Goal: Task Accomplishment & Management: Use online tool/utility

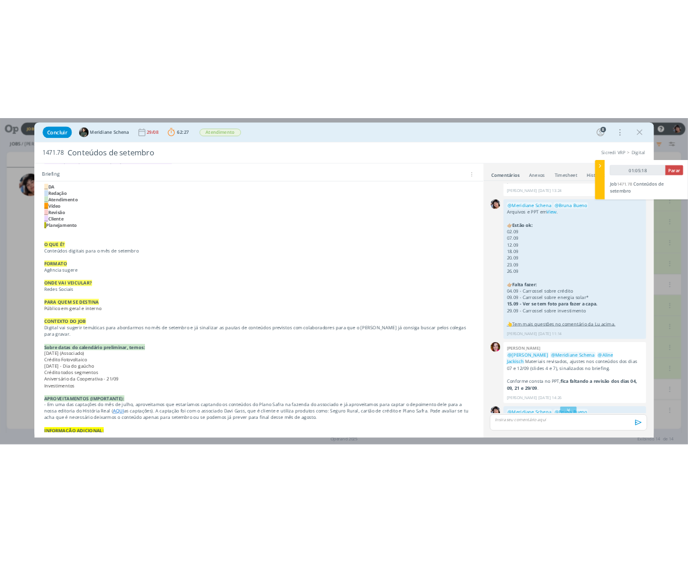
scroll to position [1412, 0]
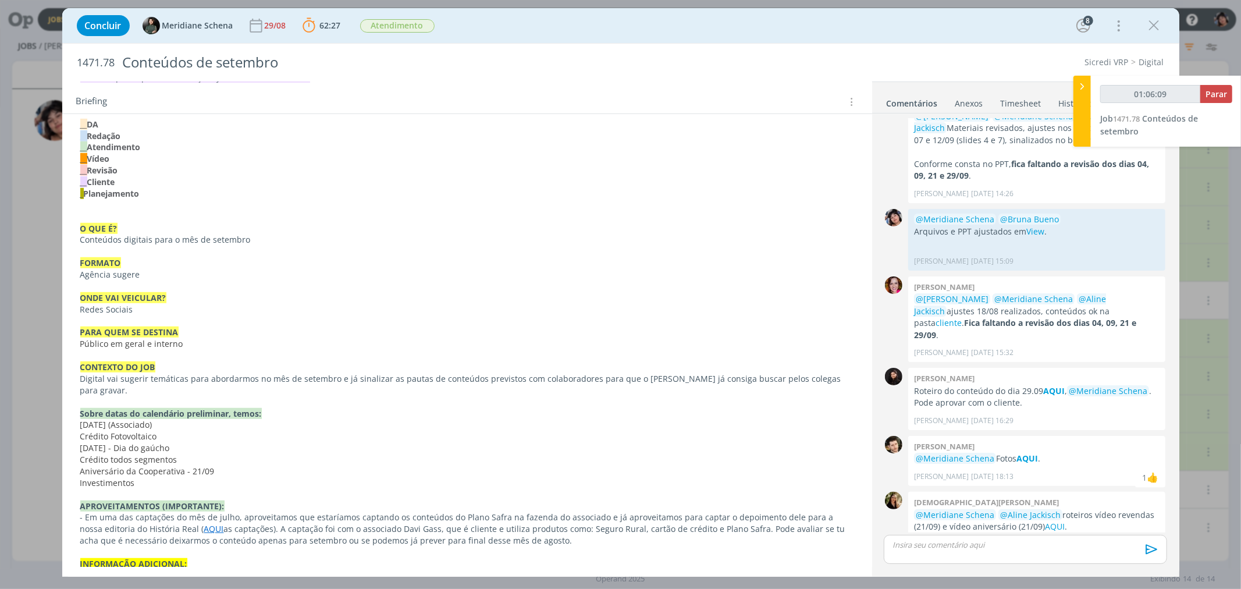
click at [376, 268] on p "FORMATO" at bounding box center [467, 263] width 774 height 12
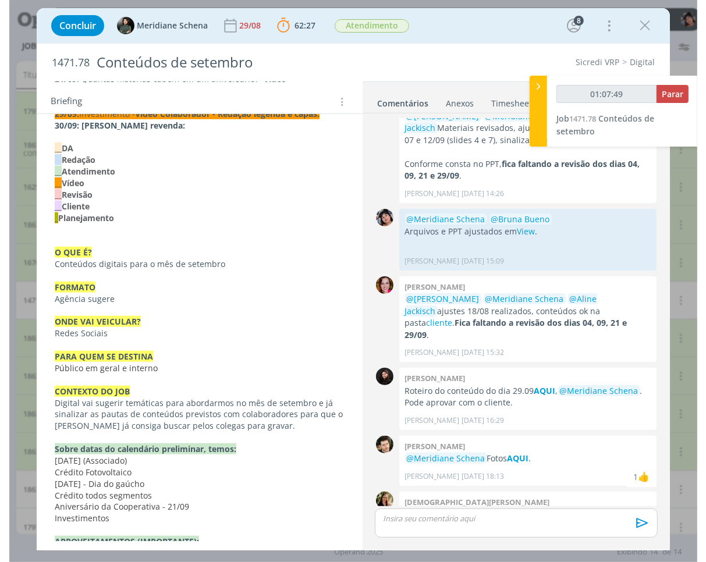
scroll to position [8, 0]
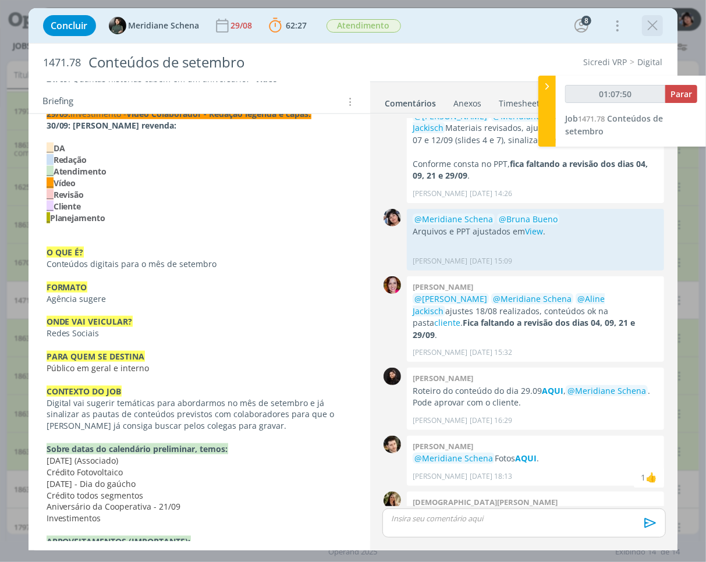
click at [654, 23] on icon "dialog" at bounding box center [651, 25] width 17 height 17
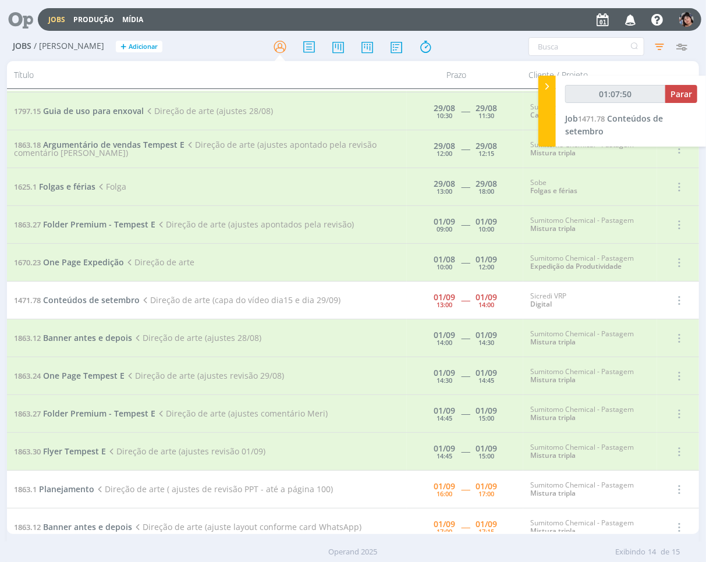
type input "01:07:51"
click at [683, 95] on span "Parar" at bounding box center [681, 93] width 22 height 11
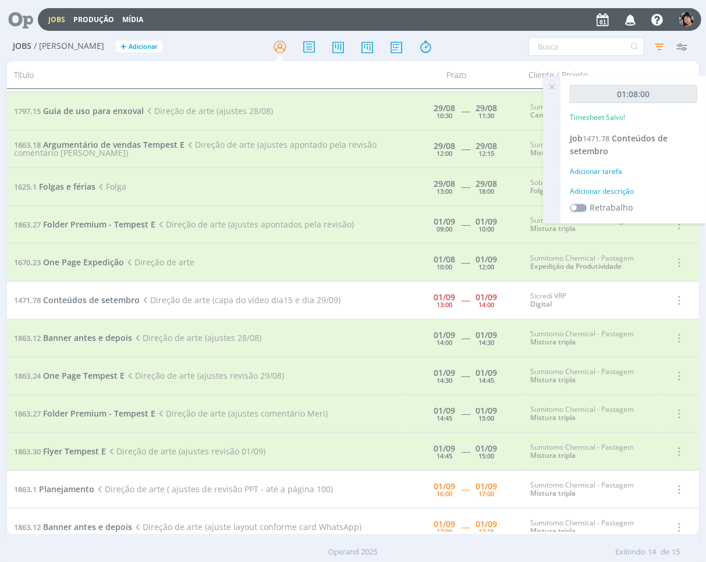
click at [586, 172] on div "Adicionar tarefa" at bounding box center [632, 171] width 127 height 10
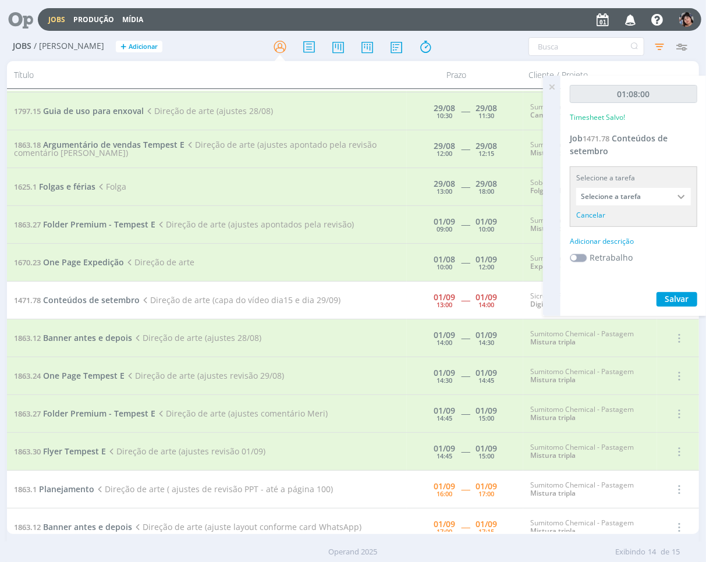
click at [632, 194] on input "Selecione a tarefa" at bounding box center [633, 196] width 115 height 17
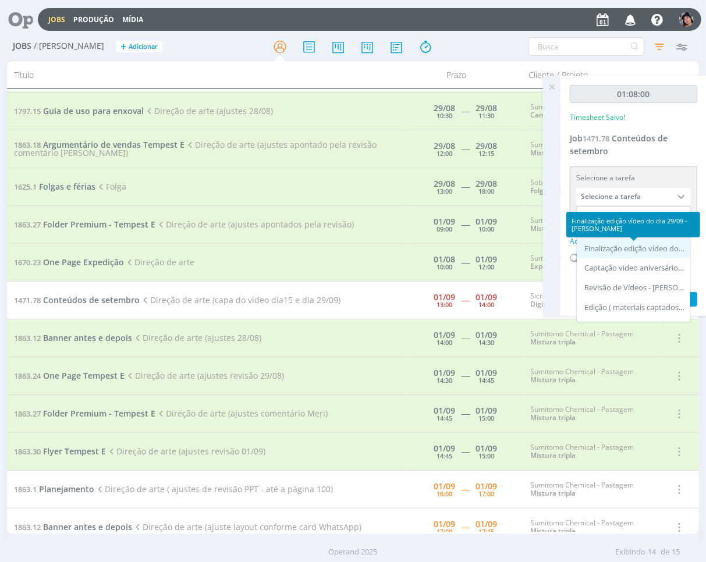
click at [625, 245] on div "Finalização edição vídeo do dia 29/09 - [PERSON_NAME]" at bounding box center [634, 248] width 101 height 9
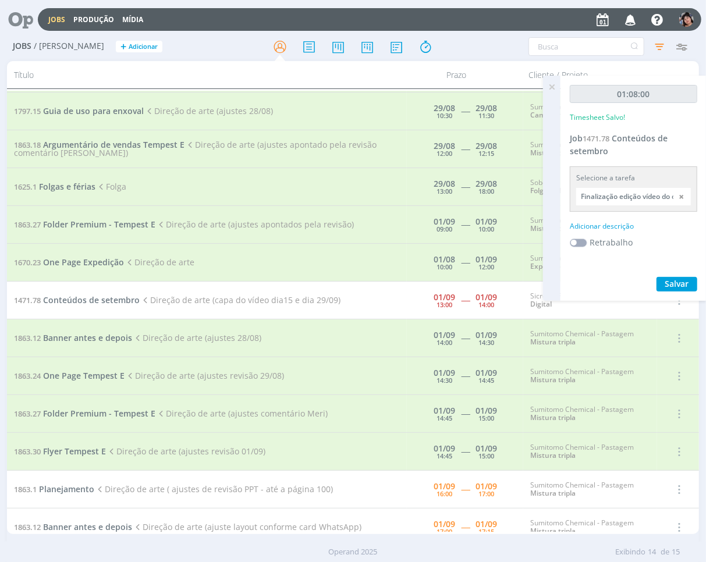
click at [625, 201] on input "Finalização edição vídeo do dia 29/09" at bounding box center [633, 196] width 115 height 17
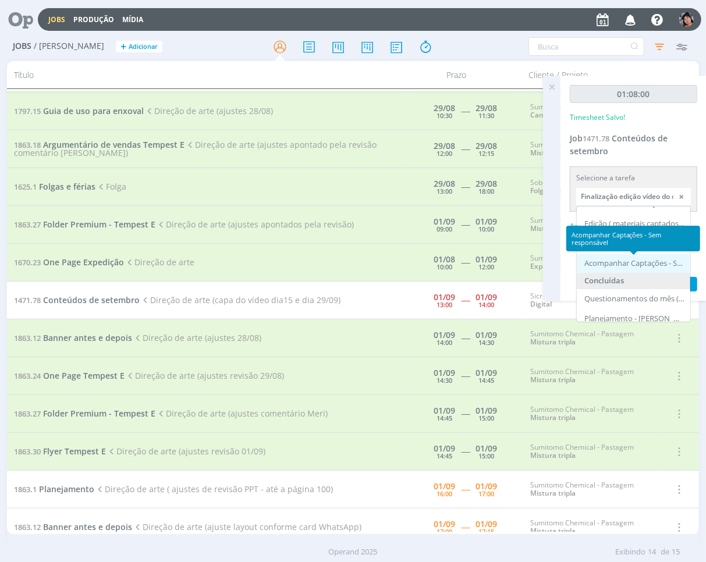
scroll to position [65, 0]
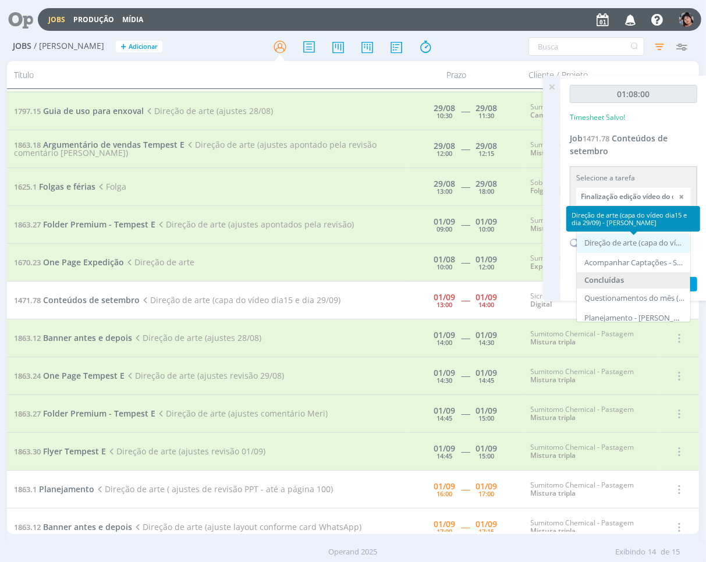
click at [600, 245] on div "Direção de arte (capa do vídeo dia15 e dia 29/09) - [PERSON_NAME]" at bounding box center [634, 242] width 101 height 9
type input "Direção de arte (capa do vídeo dia15 e dia 29/09)"
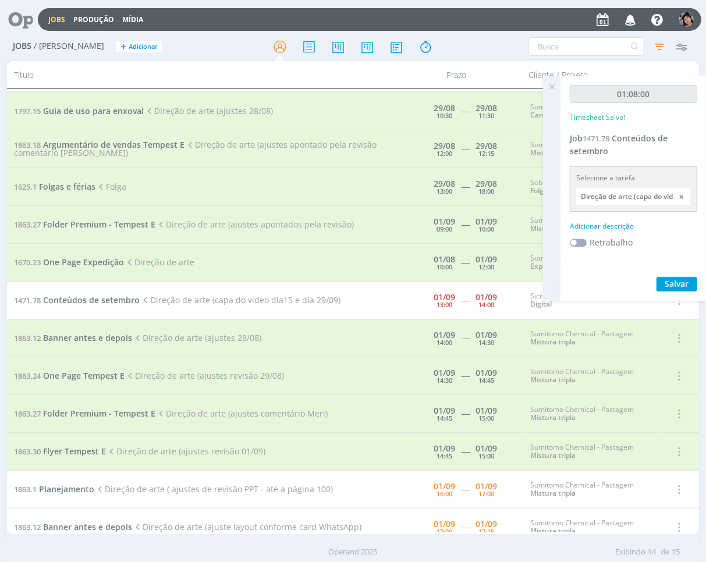
click at [611, 221] on div "Adicionar descrição" at bounding box center [632, 226] width 127 height 10
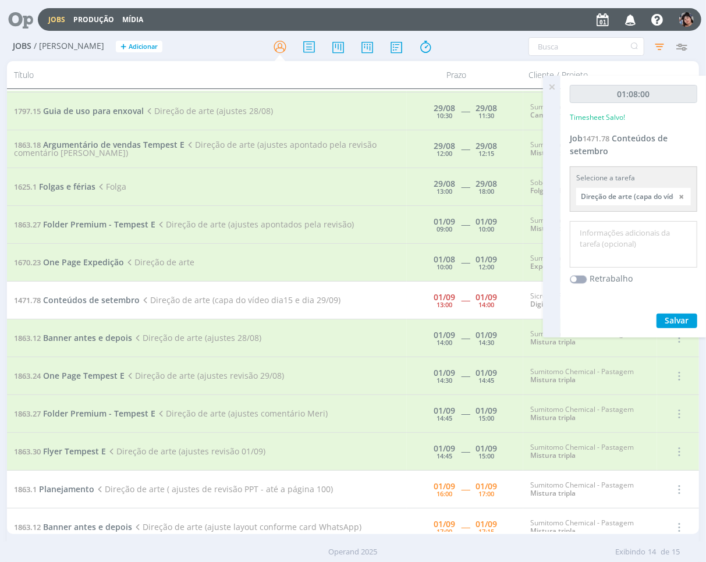
drag, startPoint x: 607, startPoint y: 241, endPoint x: 617, endPoint y: 239, distance: 10.0
click at [607, 237] on textarea at bounding box center [633, 244] width 122 height 41
type textarea "Capas de vídeos"
click at [664, 314] on button "Salvar" at bounding box center [676, 321] width 41 height 15
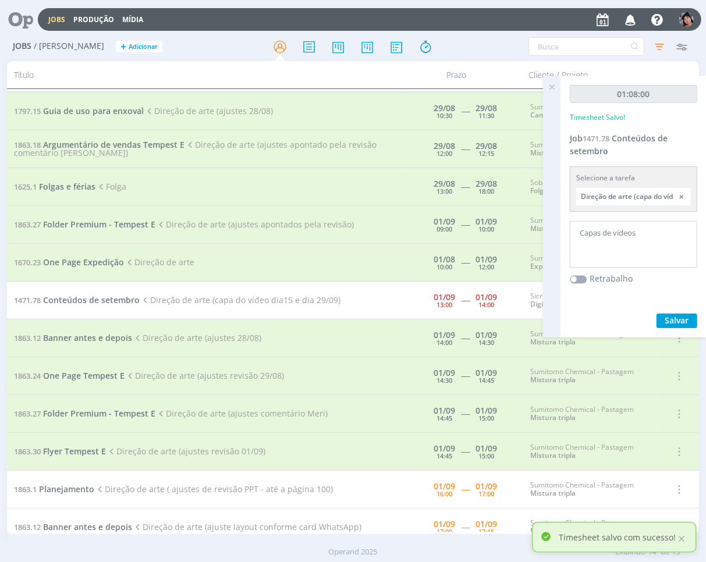
click at [549, 85] on icon at bounding box center [551, 87] width 21 height 23
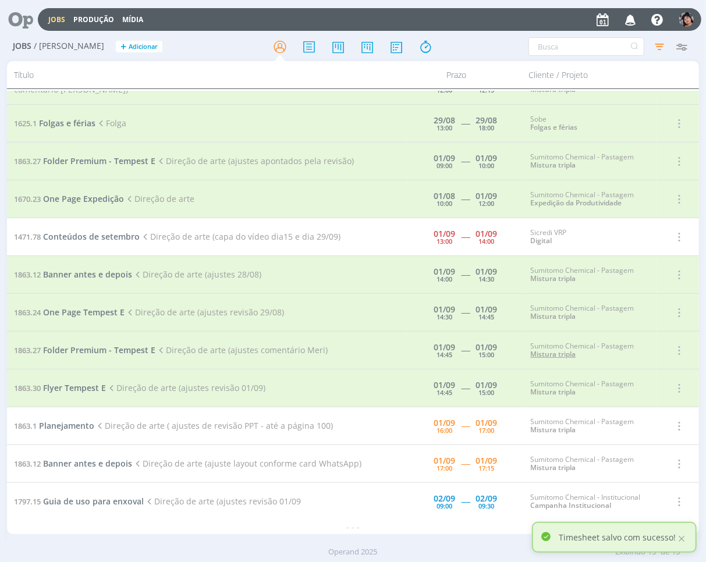
scroll to position [138, 0]
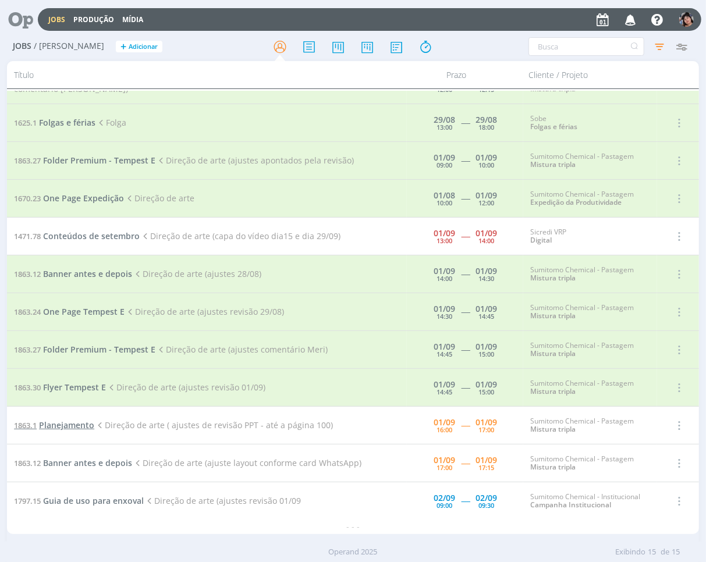
click at [87, 423] on span "Planejamento" at bounding box center [66, 424] width 55 height 11
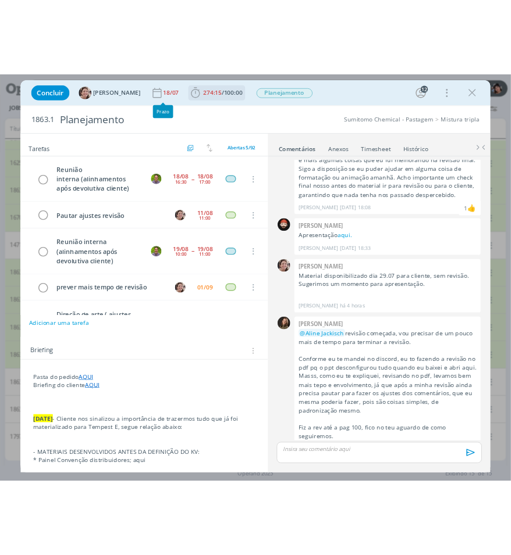
scroll to position [54, 0]
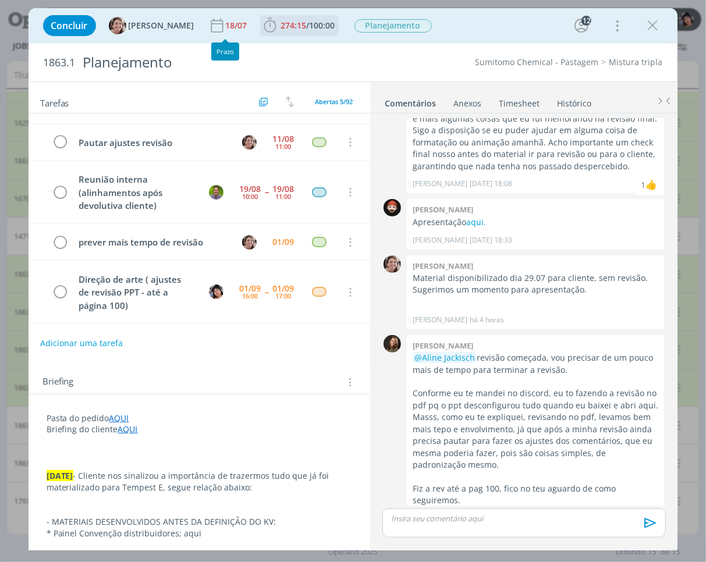
click at [263, 23] on icon "dialog" at bounding box center [269, 25] width 12 height 15
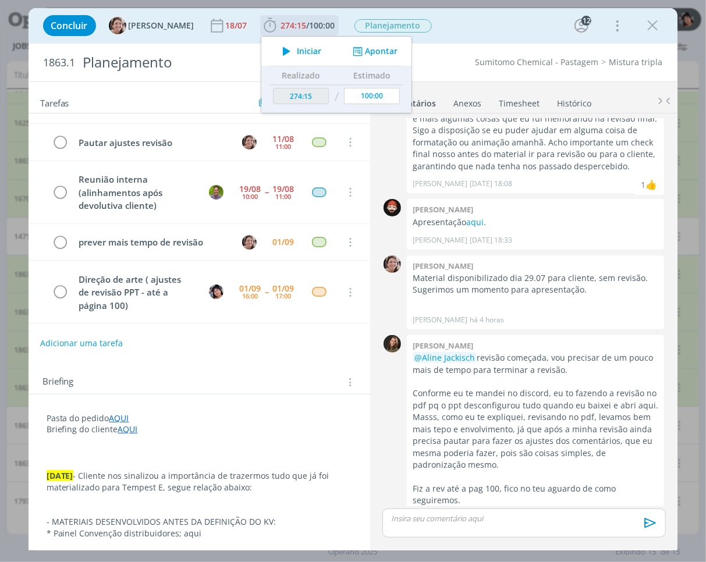
click at [276, 51] on icon "dialog" at bounding box center [286, 51] width 20 height 15
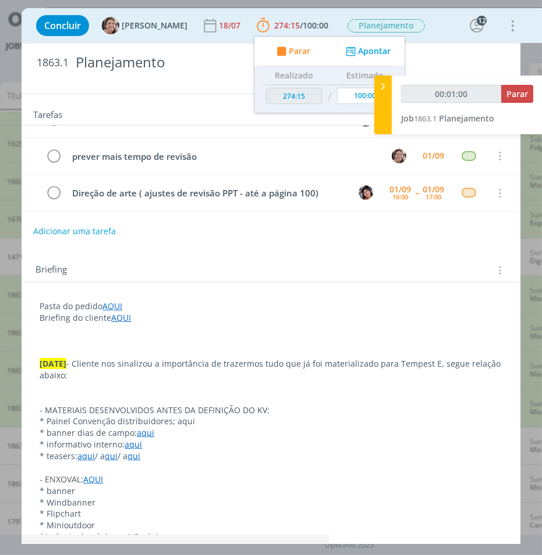
scroll to position [194, 0]
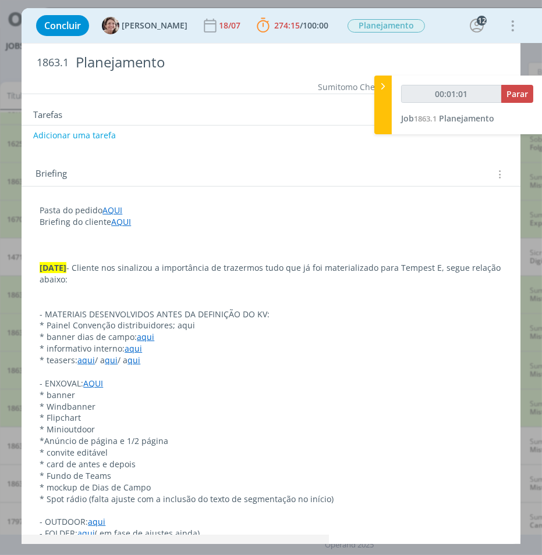
click at [138, 268] on p "[DATE] - Cliente nos sinalizou a importância de trazermos tudo que já foi mater…" at bounding box center [271, 273] width 462 height 23
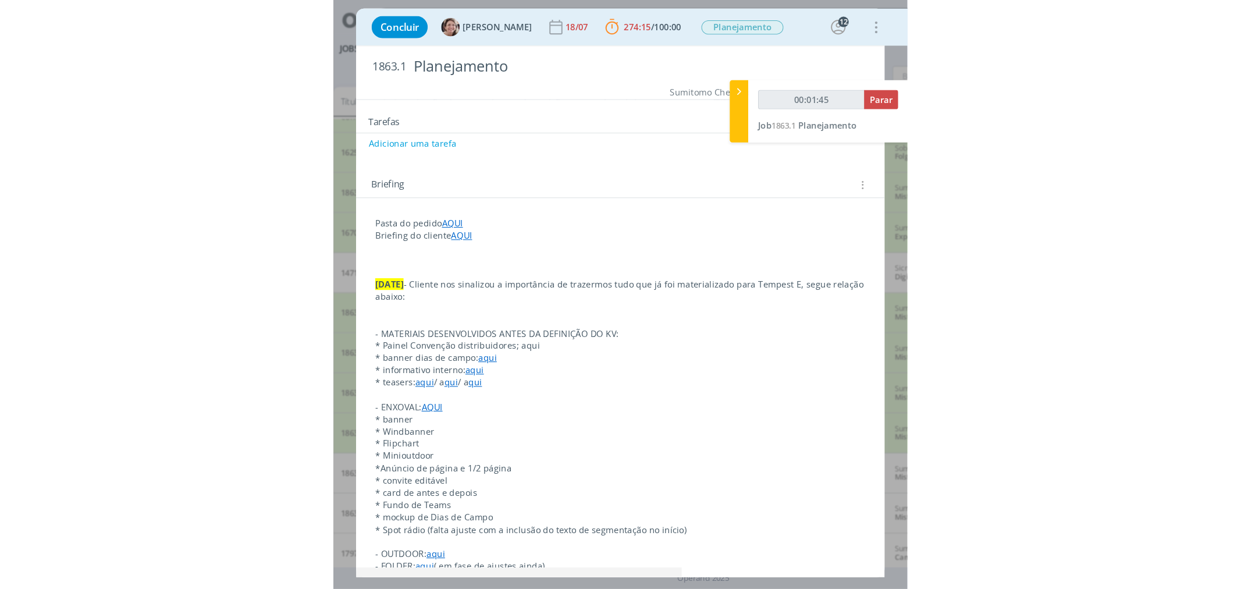
scroll to position [1527, 0]
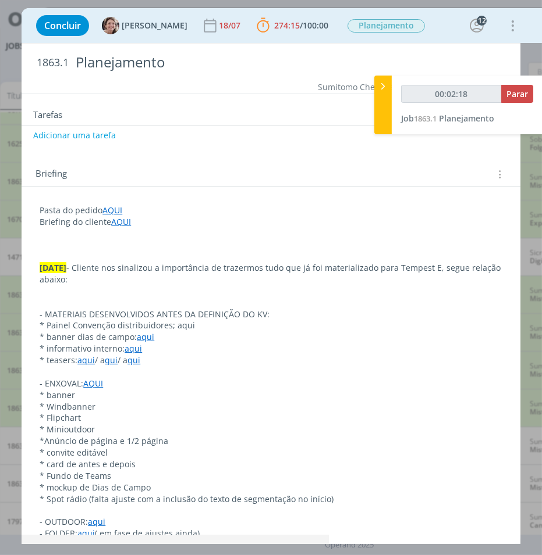
click at [243, 277] on p "[DATE] - Cliente nos sinalizou a importância de trazermos tudo que já foi mater…" at bounding box center [271, 273] width 462 height 23
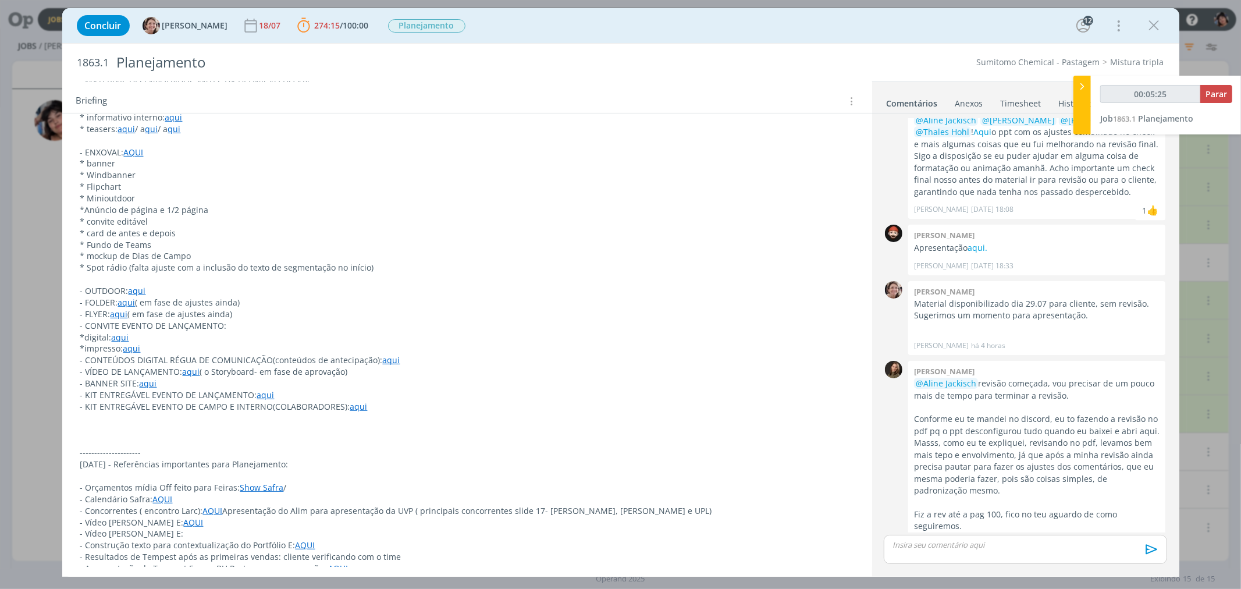
scroll to position [403, 0]
click at [981, 242] on link "aqui." at bounding box center [977, 247] width 20 height 11
click at [653, 125] on p "* teasers: aqui / a qui / a qui" at bounding box center [467, 129] width 774 height 12
type input "00:35:34"
